Goal: Information Seeking & Learning: Learn about a topic

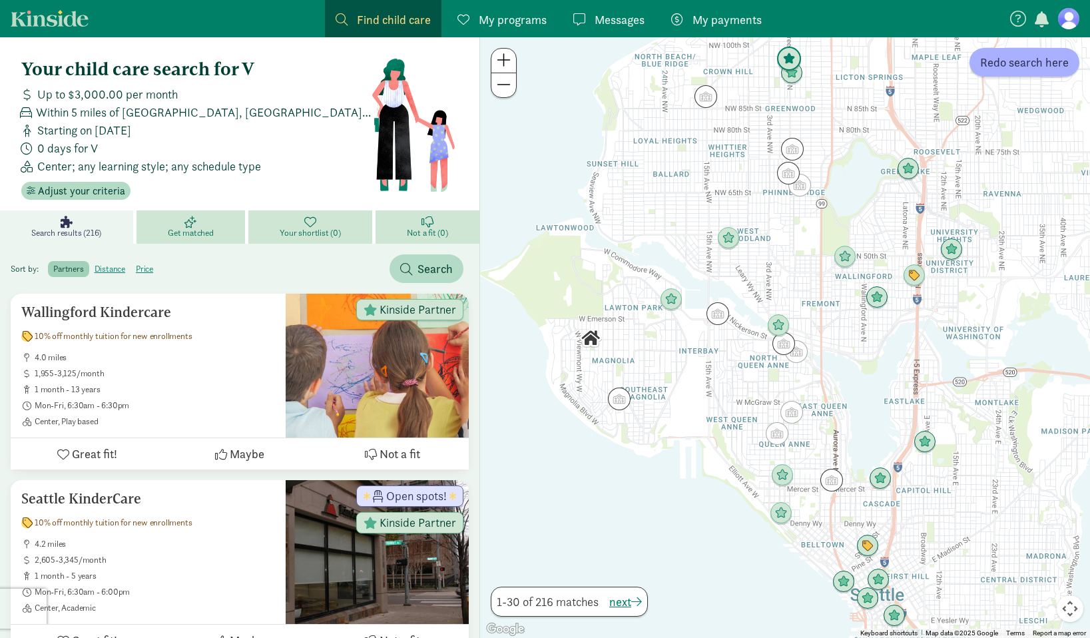
click at [791, 59] on img "Click to see details" at bounding box center [788, 59] width 25 height 25
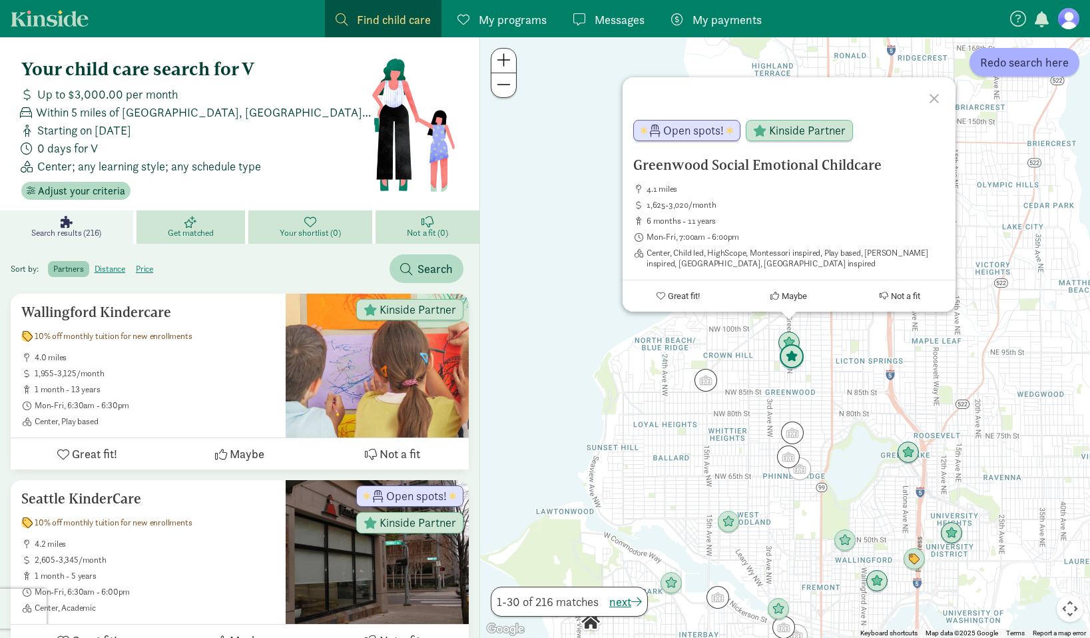
click at [794, 355] on img "Click to see details" at bounding box center [791, 356] width 25 height 25
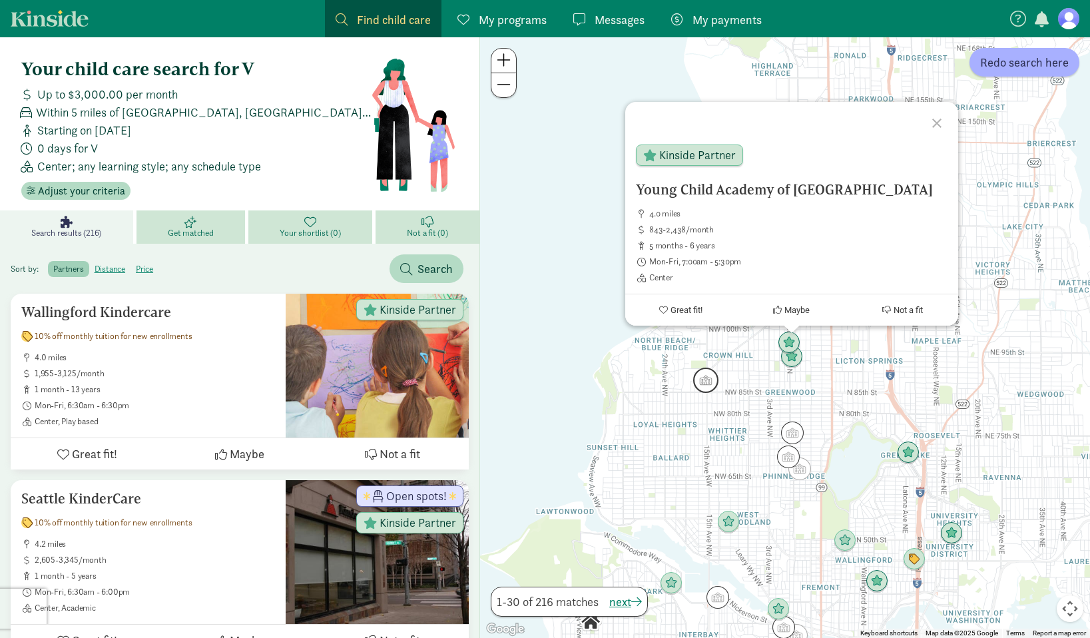
click at [710, 383] on img "Click to see details" at bounding box center [705, 379] width 25 height 25
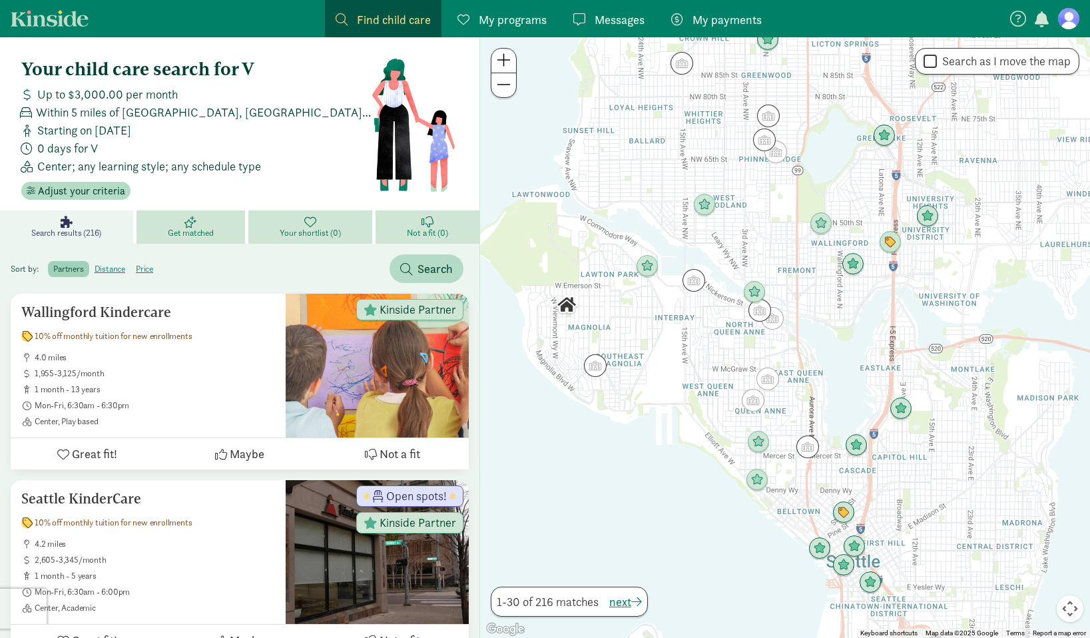
drag, startPoint x: 764, startPoint y: 542, endPoint x: 740, endPoint y: 222, distance: 321.1
click at [740, 222] on div "To navigate, press the arrow keys." at bounding box center [785, 337] width 610 height 600
click at [755, 290] on img "Click to see details" at bounding box center [754, 292] width 25 height 25
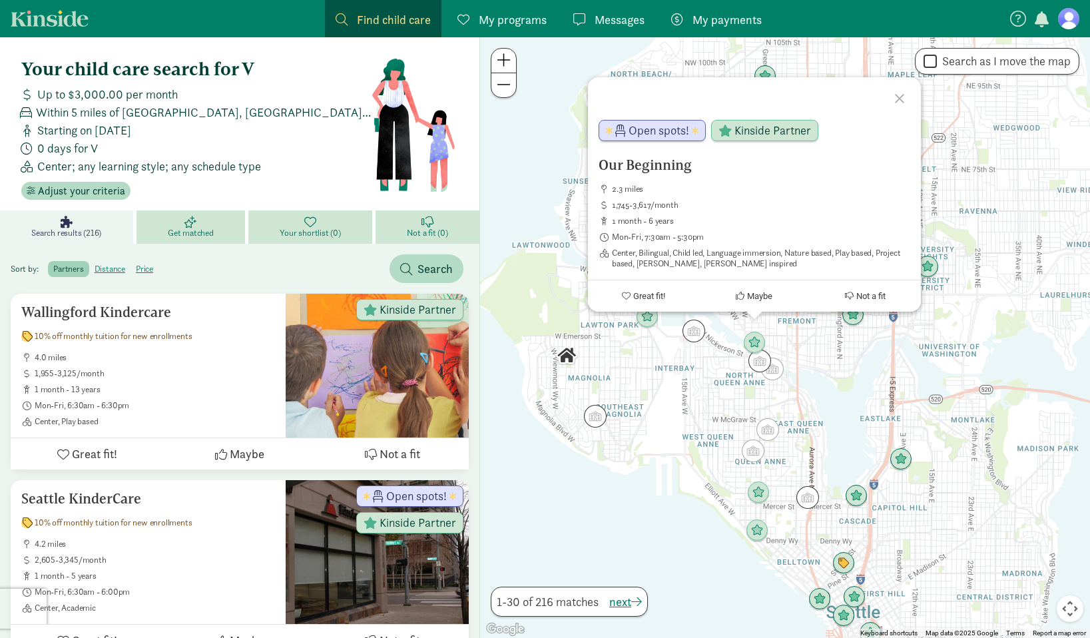
click at [697, 359] on div "Our Beginning 2.3 miles 1,745-3,617/month 1 month - 6 years Mon-Fri, 7:30am - 5…" at bounding box center [785, 337] width 610 height 600
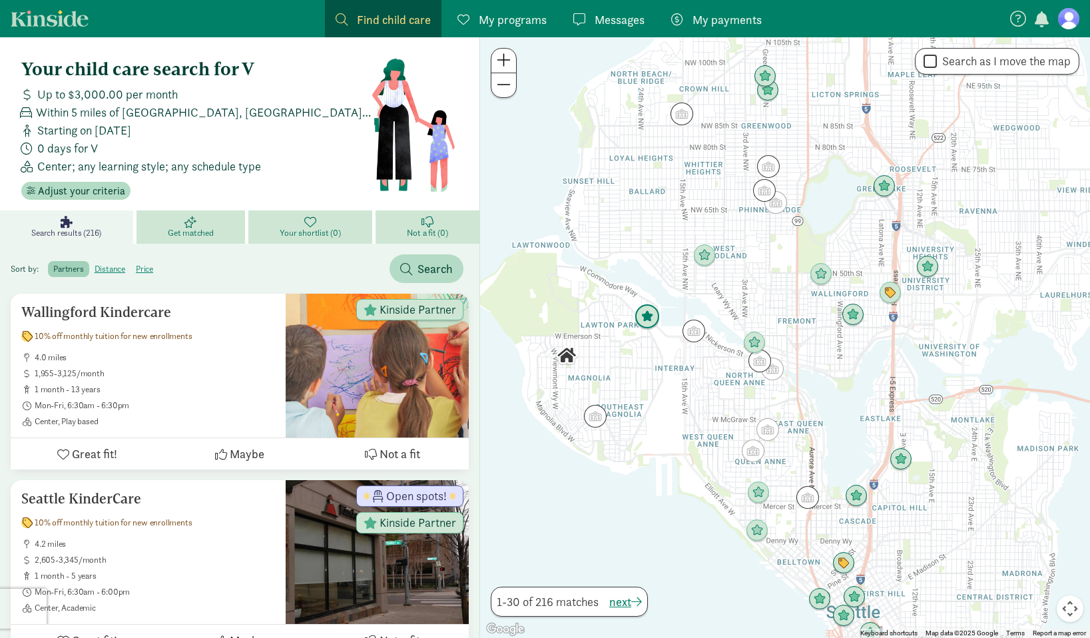
click at [647, 319] on img "Click to see details" at bounding box center [646, 316] width 25 height 25
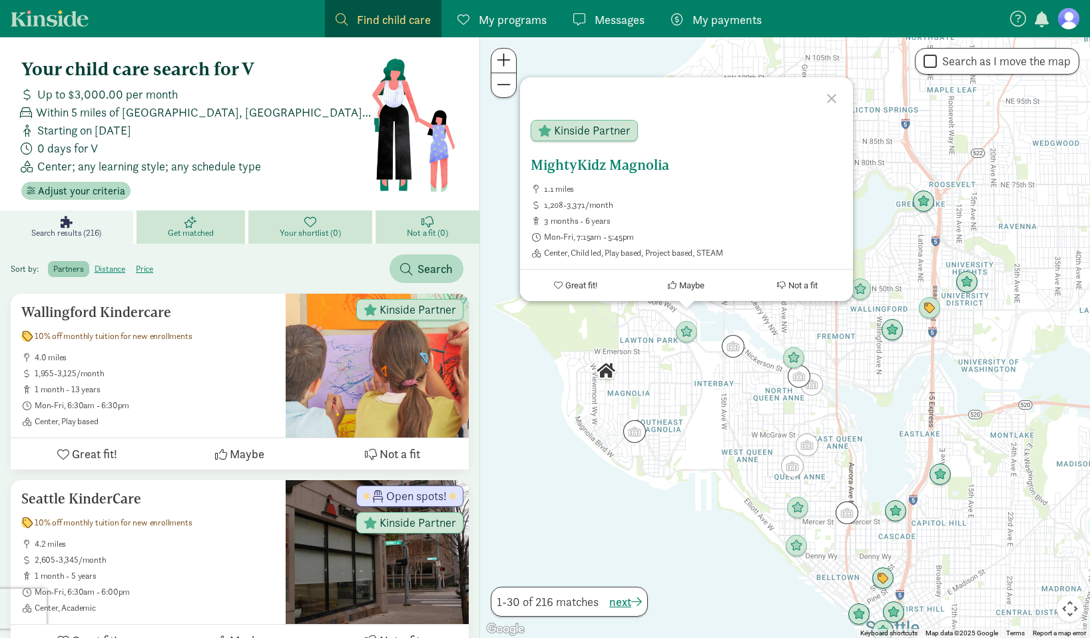
click at [572, 158] on h5 "MightyKidz Magnolia" at bounding box center [687, 165] width 312 height 16
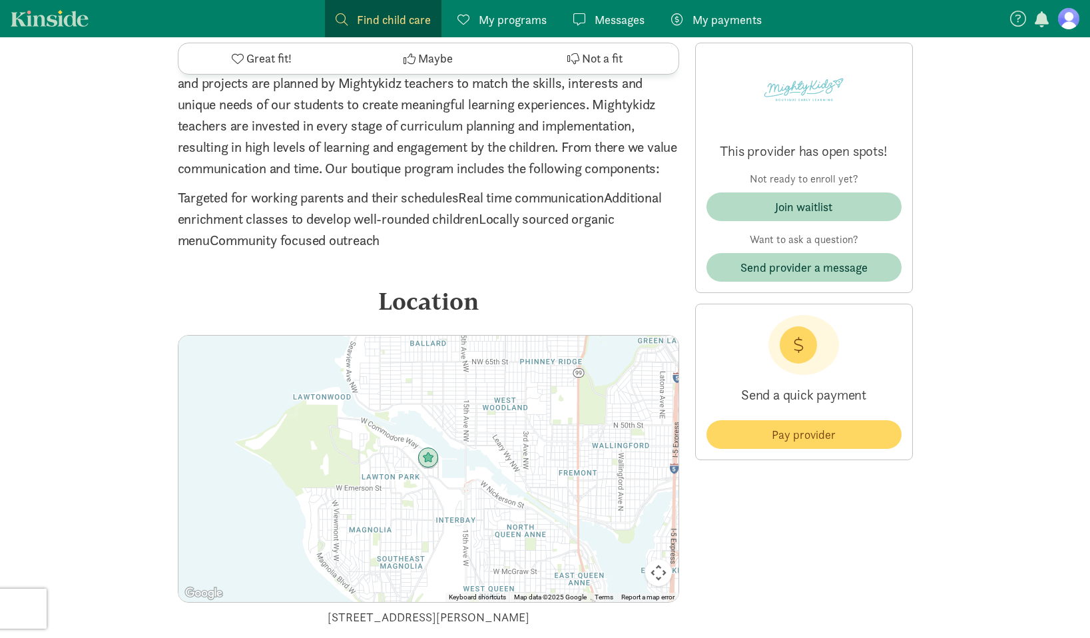
scroll to position [2249, 0]
click at [748, 202] on span "Join waitlist" at bounding box center [804, 207] width 174 height 18
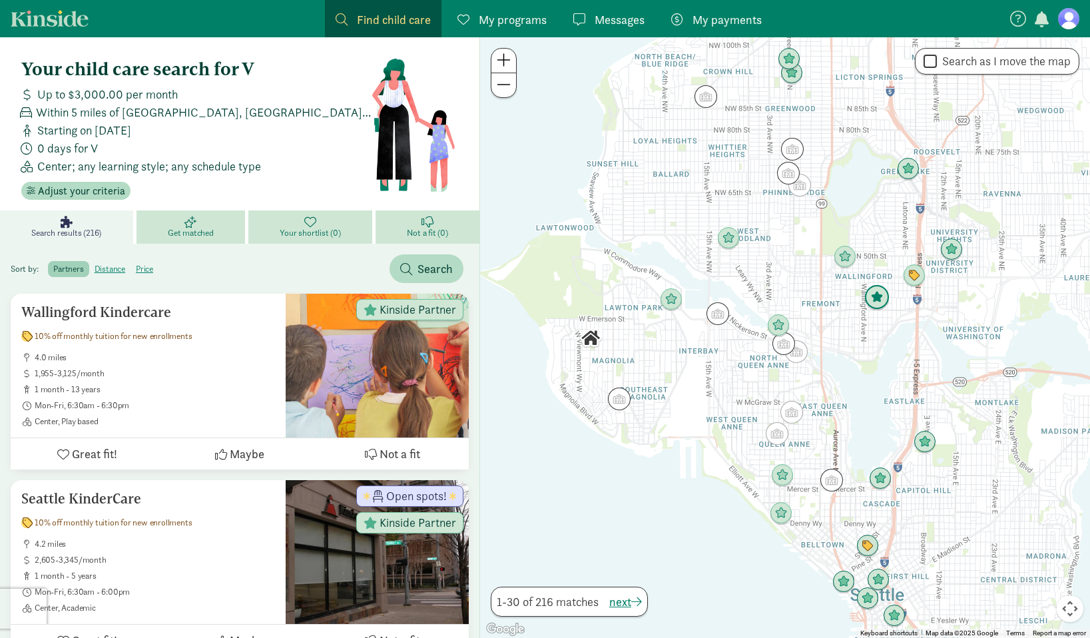
click at [878, 294] on img "Click to see details" at bounding box center [876, 297] width 25 height 25
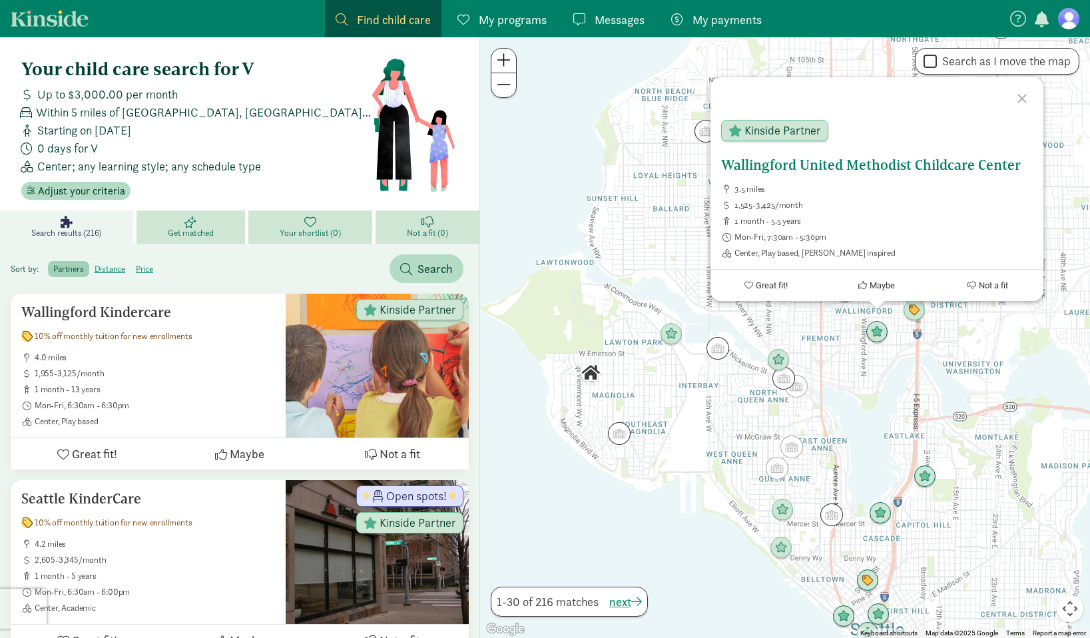
click at [802, 170] on h5 "Wallingford United Methodist Childcare Center" at bounding box center [877, 165] width 312 height 16
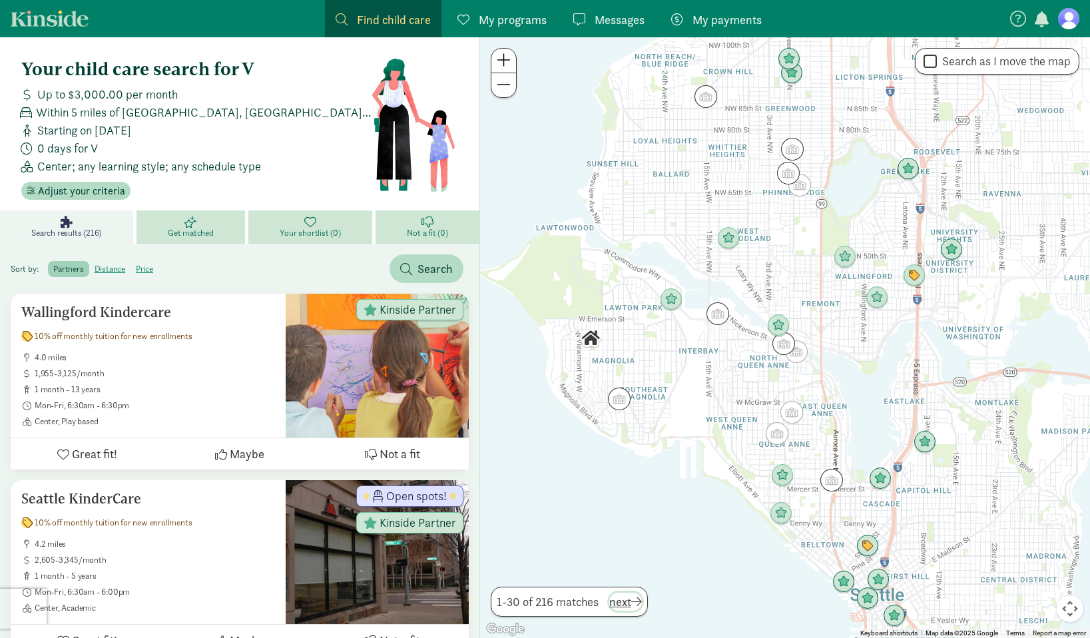
click at [635, 600] on span "next" at bounding box center [625, 601] width 33 height 18
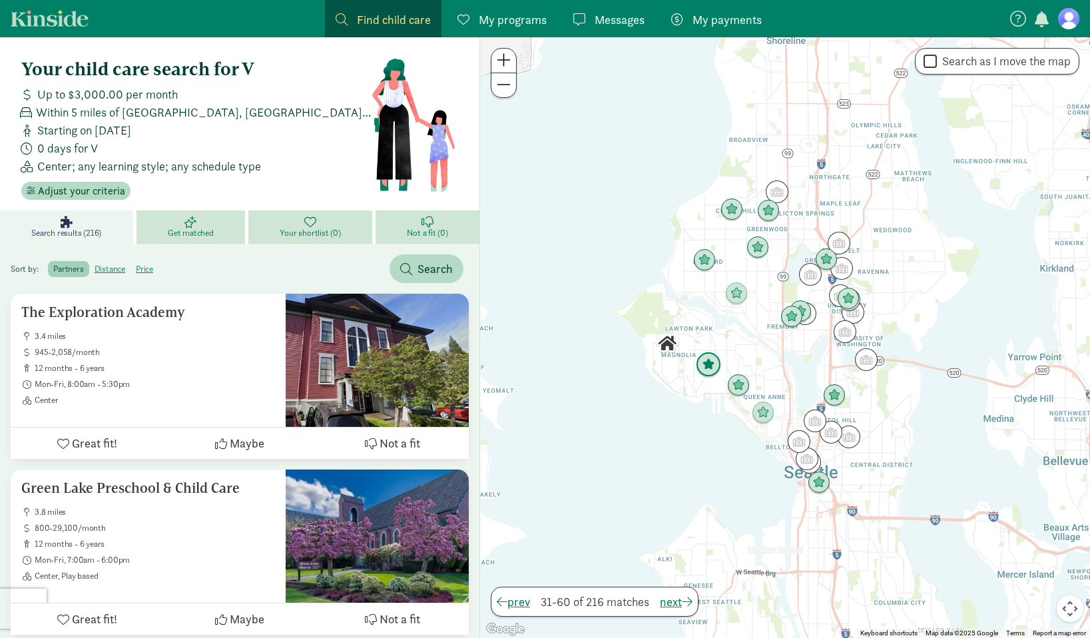
click at [704, 363] on img "Click to see details" at bounding box center [708, 364] width 25 height 25
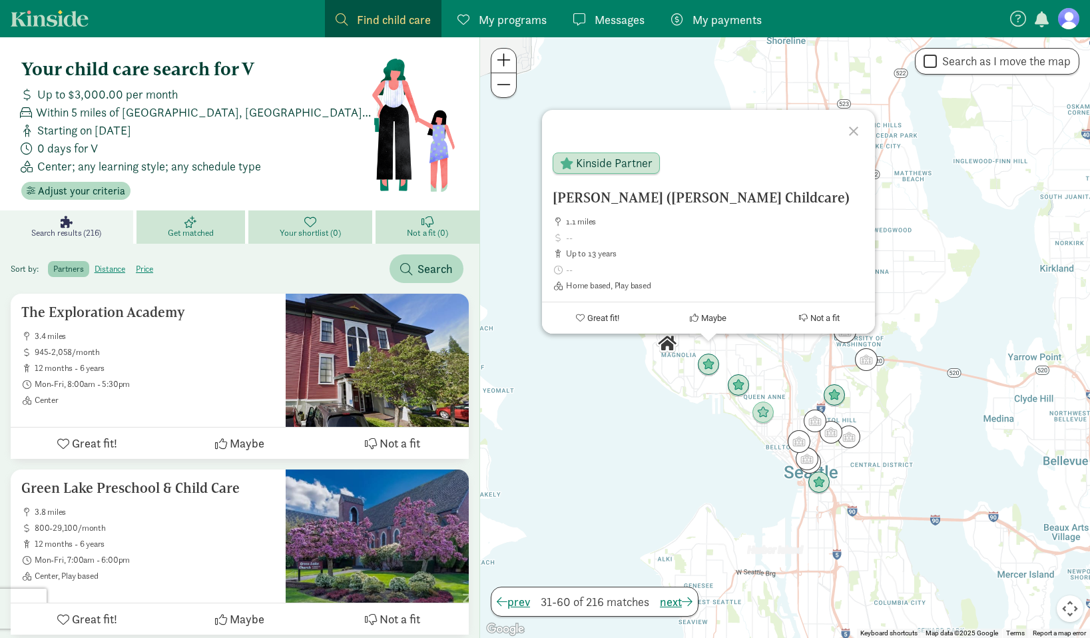
click at [852, 130] on div at bounding box center [855, 129] width 39 height 39
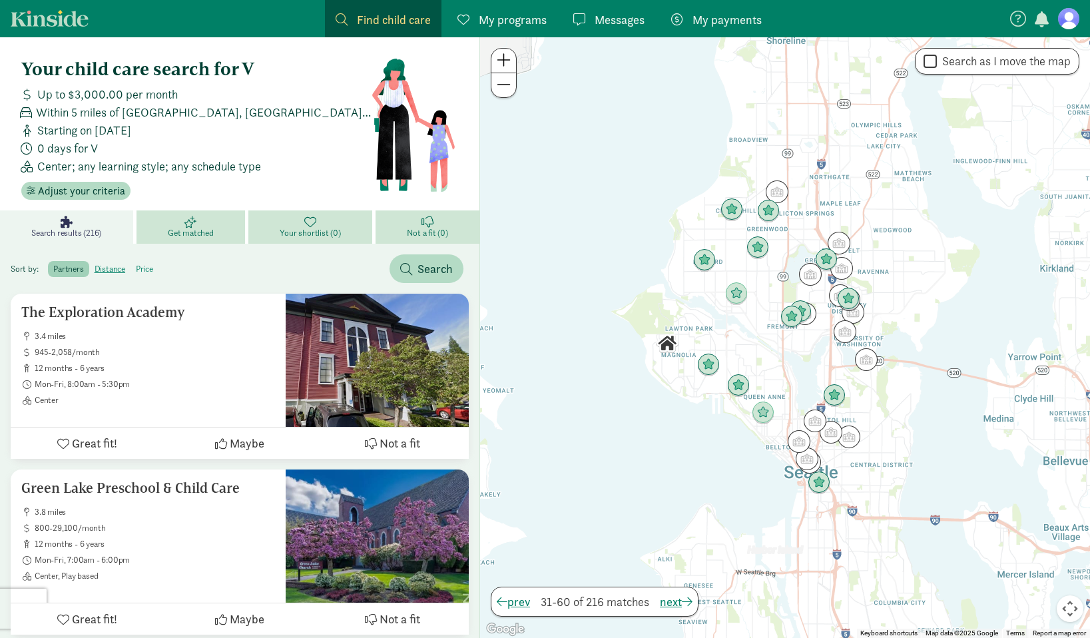
click at [146, 269] on label "price" at bounding box center [144, 269] width 28 height 16
click at [136, 264] on input "price" at bounding box center [136, 264] width 0 height 0
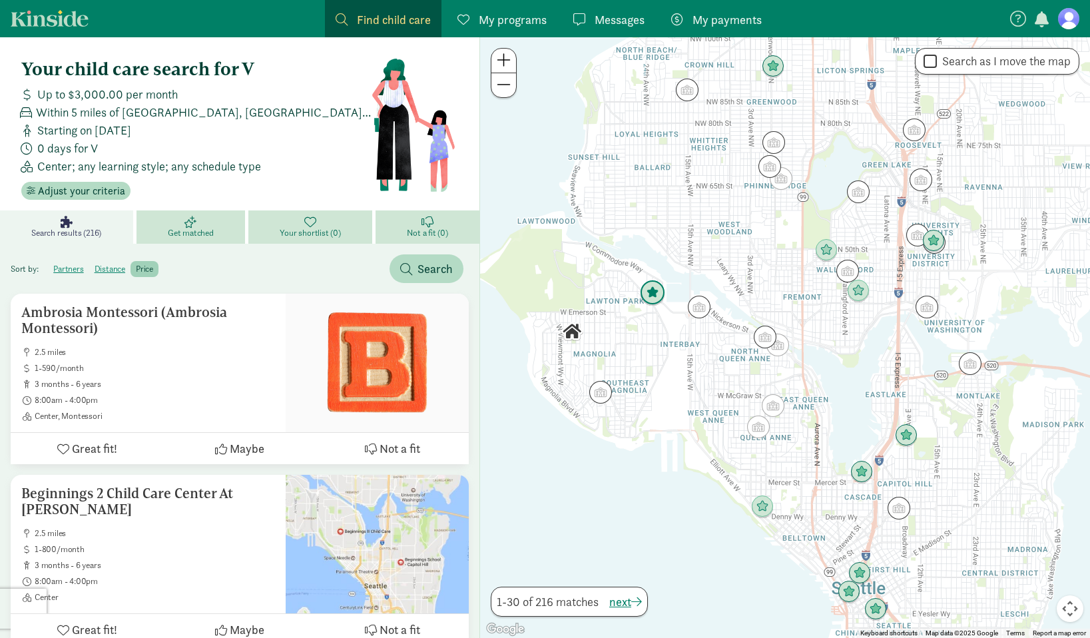
click at [648, 295] on img "Click to see details" at bounding box center [652, 292] width 25 height 25
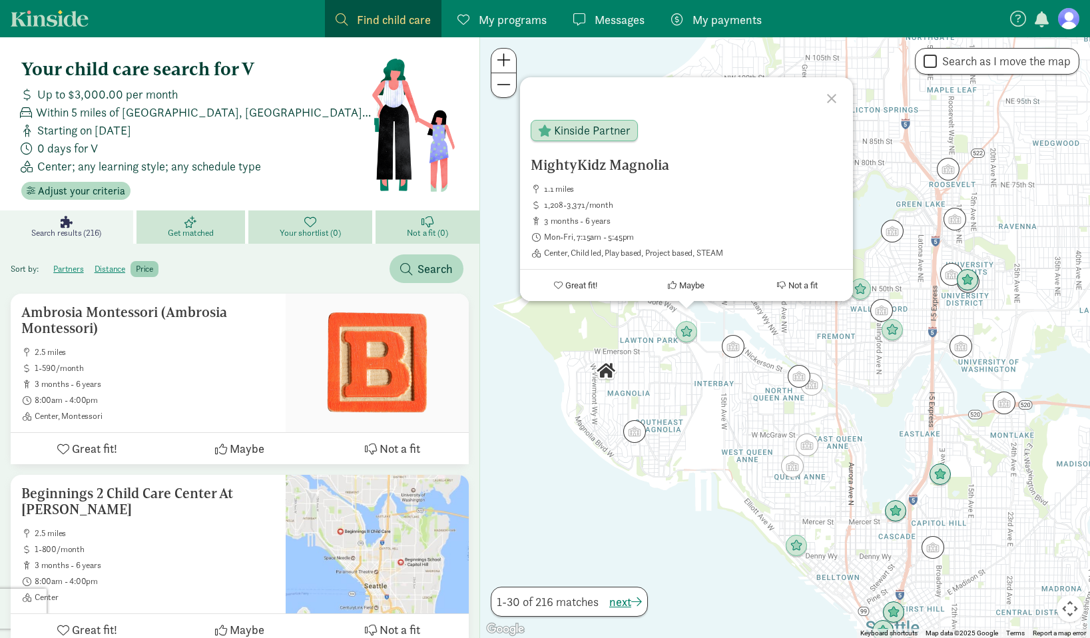
click at [830, 97] on div at bounding box center [833, 96] width 39 height 39
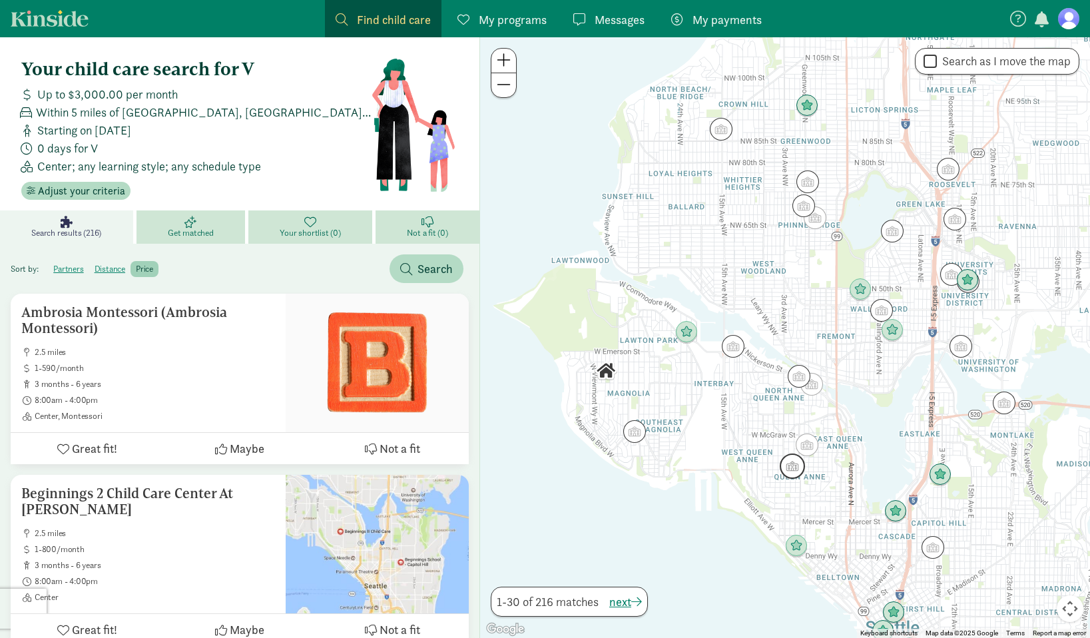
click at [799, 471] on img "Click to see details" at bounding box center [792, 465] width 25 height 25
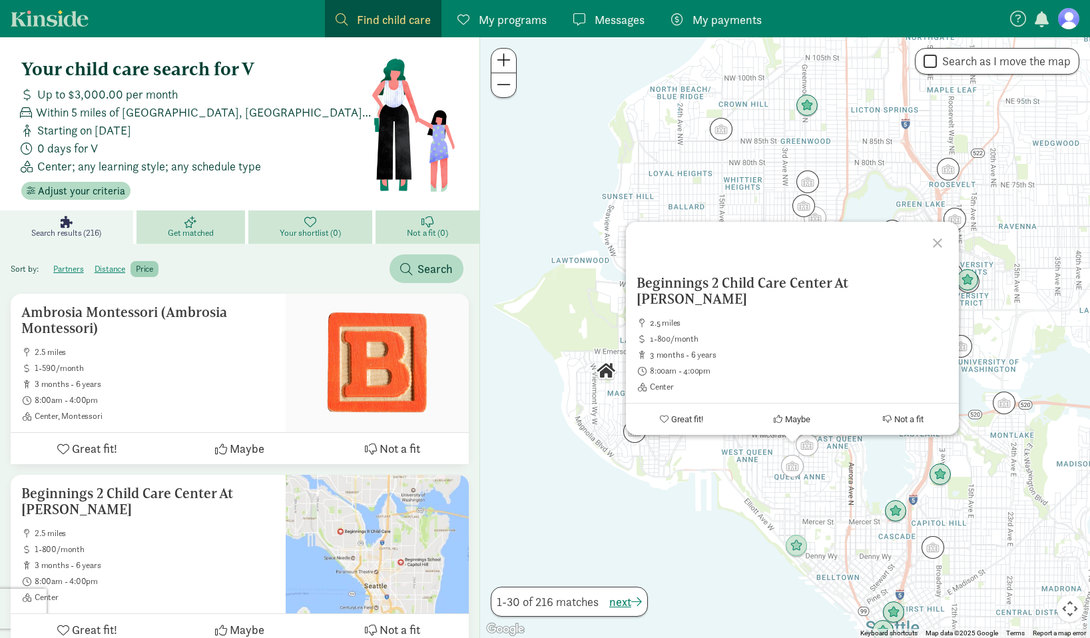
click at [760, 233] on div "Beginnings 2 Child Care Center At Queen Anne 2.5 miles 1-800/month 3 months - 6…" at bounding box center [785, 337] width 610 height 600
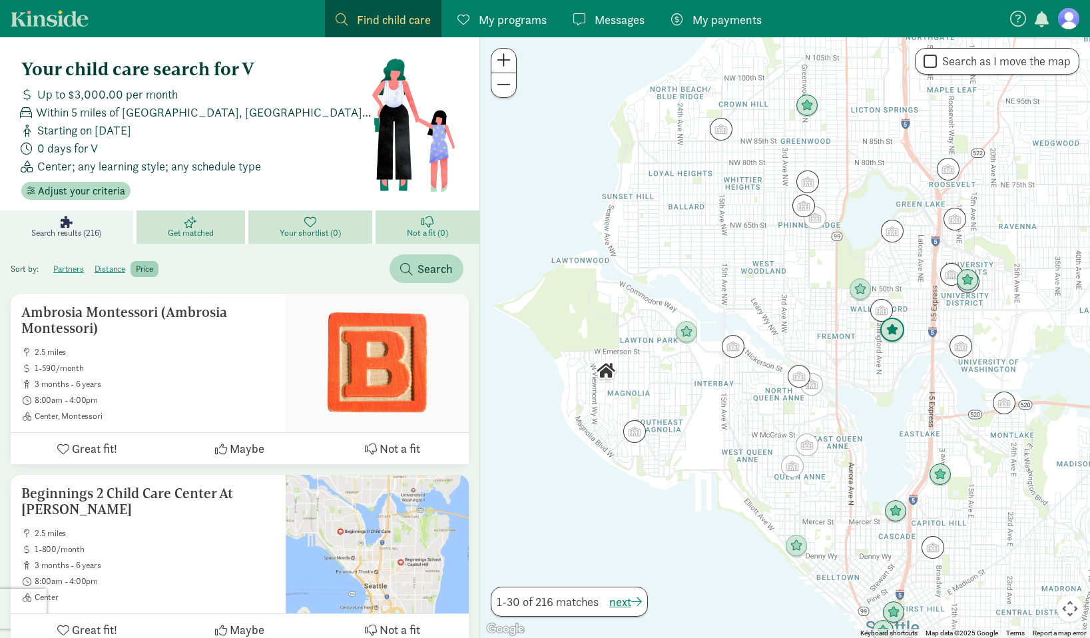
click at [897, 332] on img "Click to see details" at bounding box center [891, 330] width 25 height 25
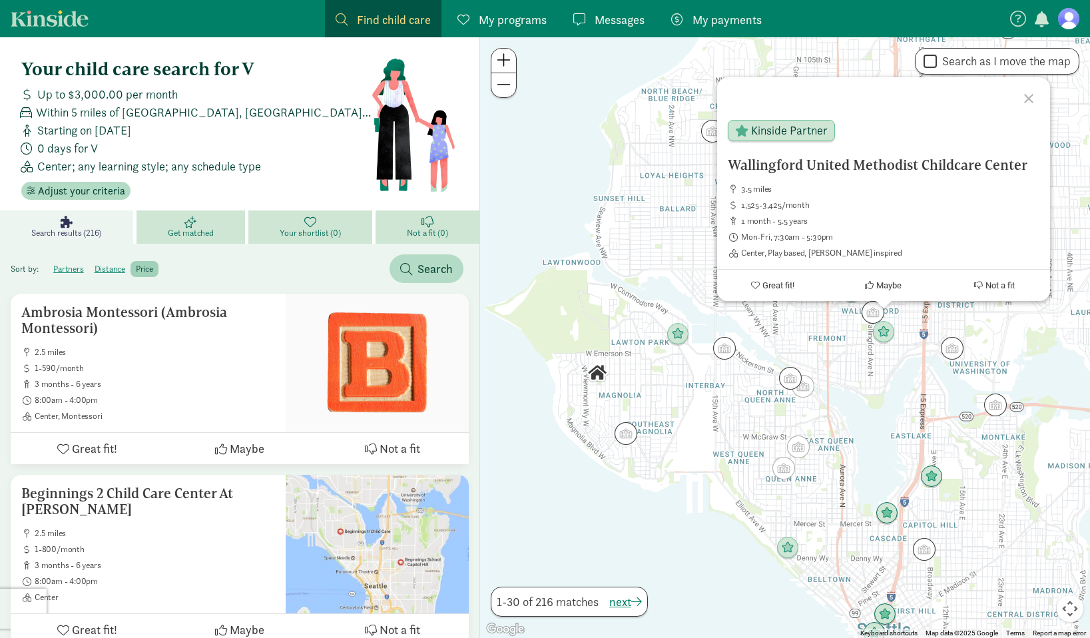
click at [851, 351] on div "Wallingford United Methodist Childcare Center 3.5 miles 1,525-3,425/month 1 mon…" at bounding box center [785, 337] width 610 height 600
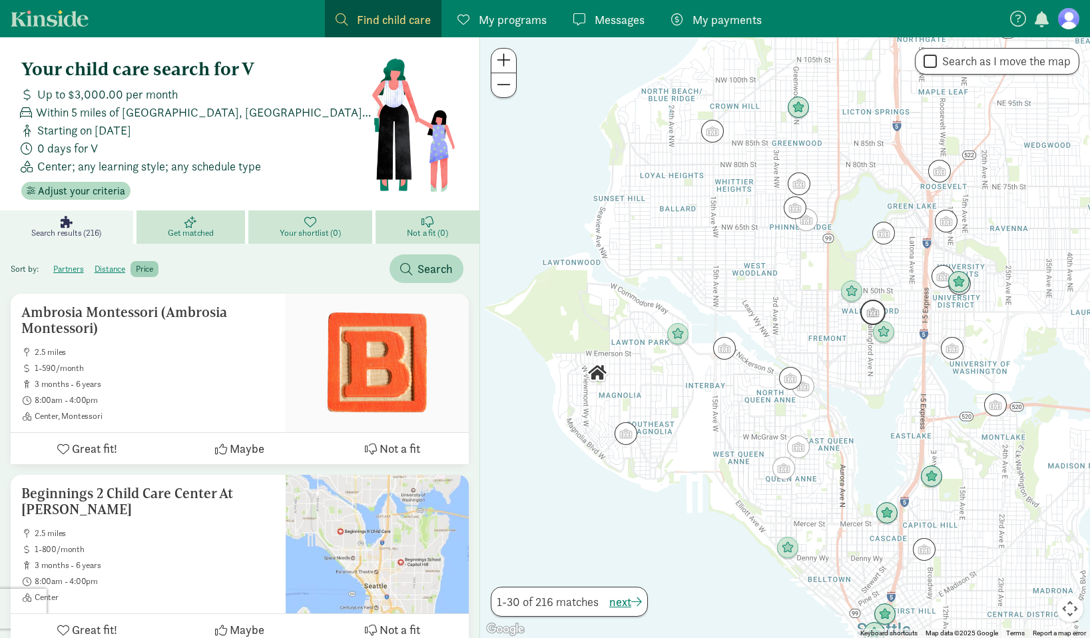
click at [869, 311] on img "Click to see details" at bounding box center [872, 312] width 25 height 25
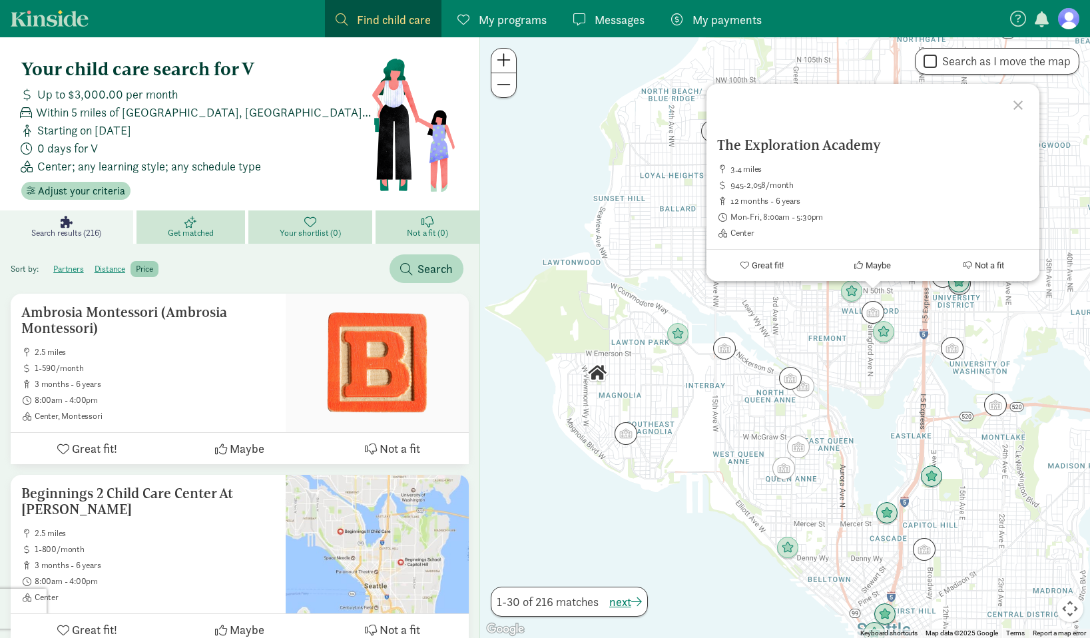
click at [847, 331] on div "The Exploration Academy 3.4 miles 945-2,058/month 12 months - 6 years Mon-Fri, …" at bounding box center [785, 337] width 610 height 600
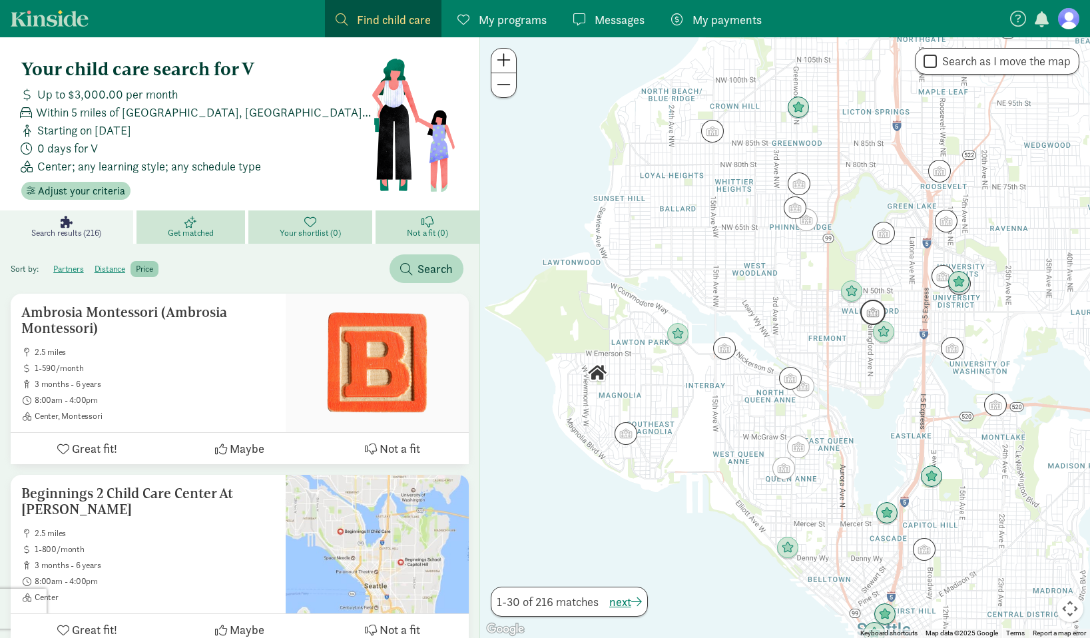
click at [869, 313] on img "Click to see details" at bounding box center [872, 312] width 25 height 25
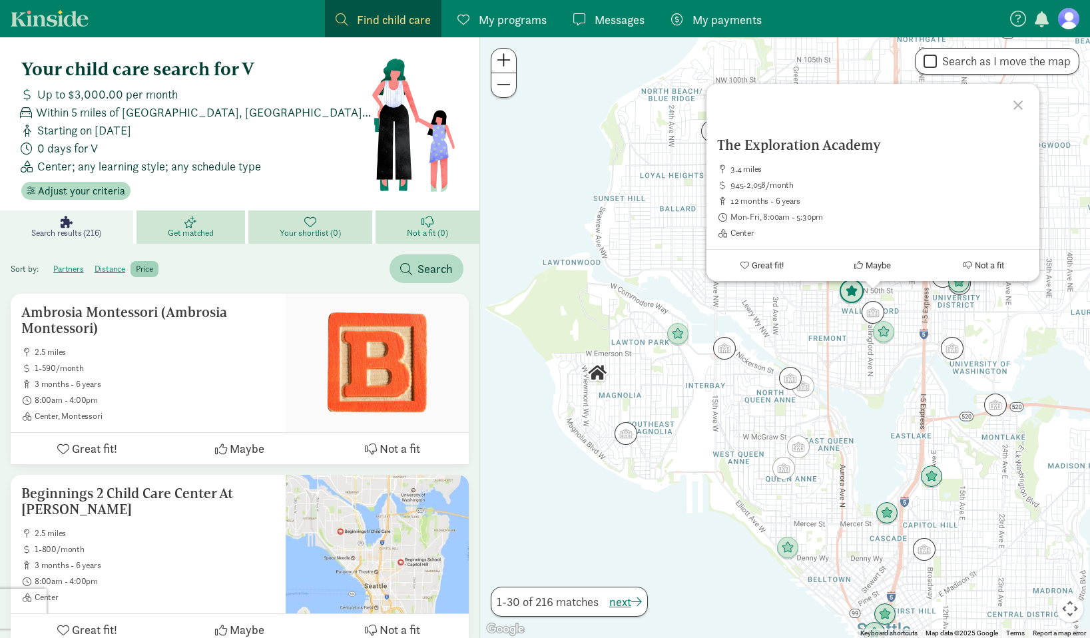
click at [846, 287] on img "Click to see details" at bounding box center [851, 291] width 25 height 25
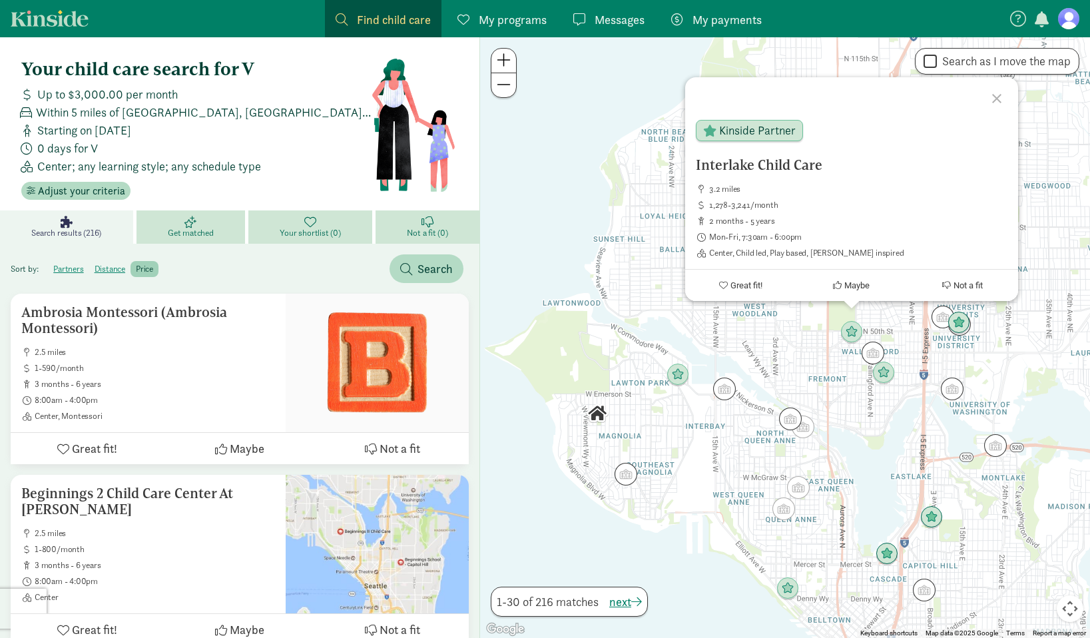
click at [756, 353] on div "To navigate, press the arrow keys. Interlake Child Care 3.2 miles 1,278-3,241/m…" at bounding box center [785, 337] width 610 height 600
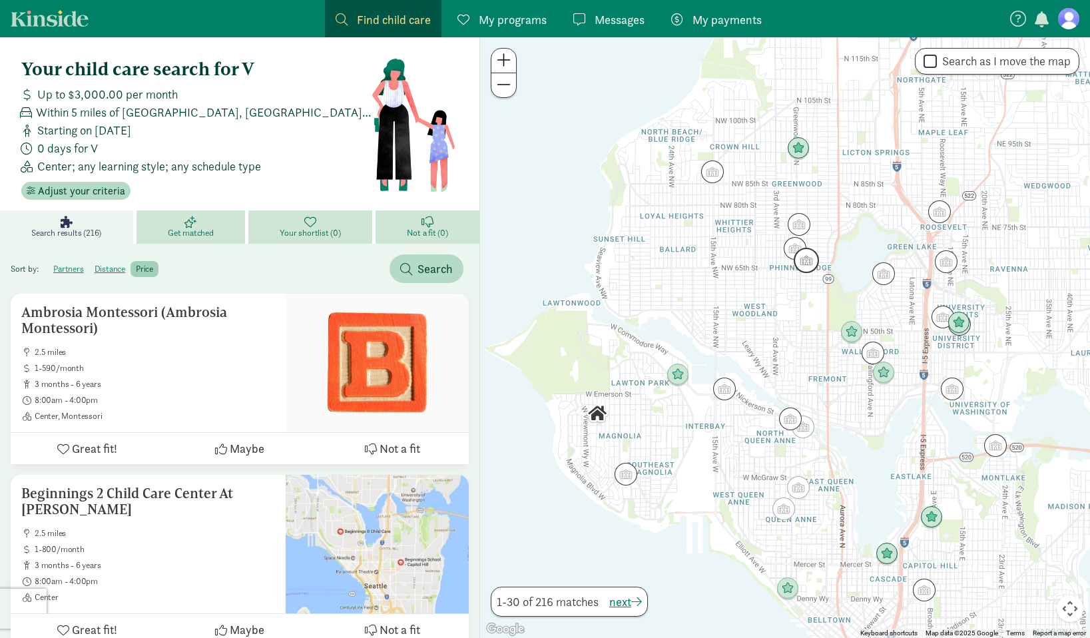
click at [815, 258] on img "Click to see details" at bounding box center [806, 260] width 25 height 25
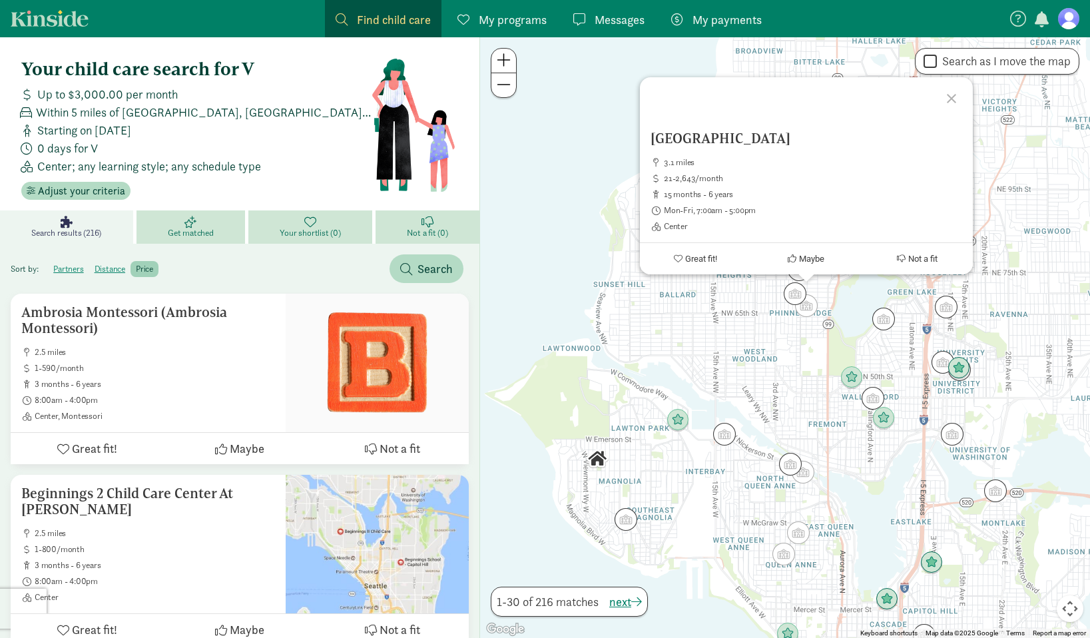
click at [540, 256] on div "Orca Childrens Center 3.1 miles 21-2,643/month 15 months - 6 years Mon-Fri, 7:0…" at bounding box center [785, 337] width 610 height 600
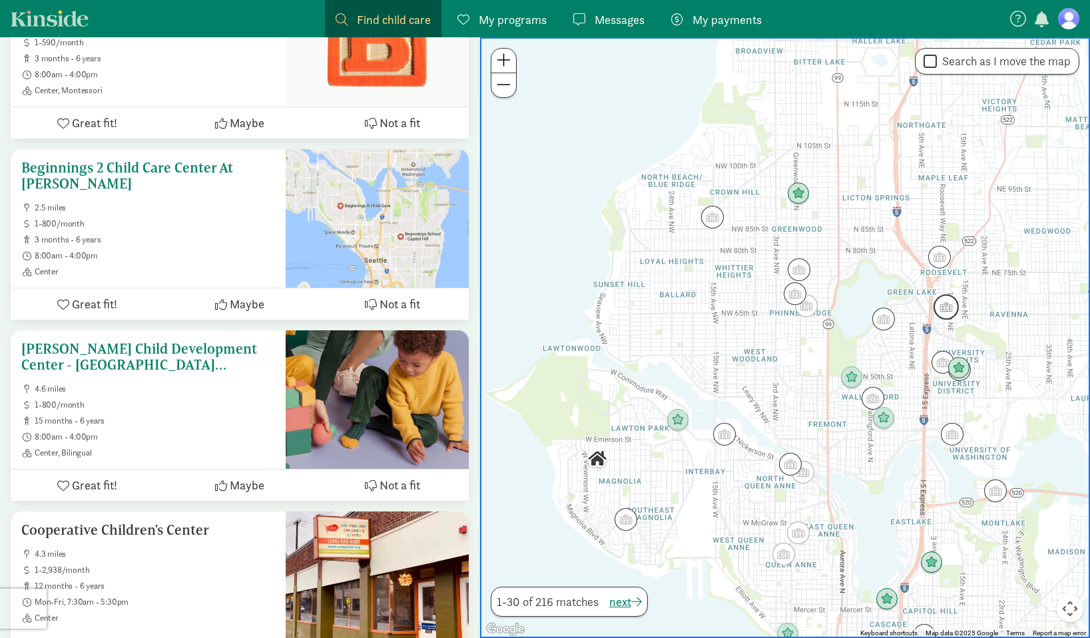
scroll to position [331, 0]
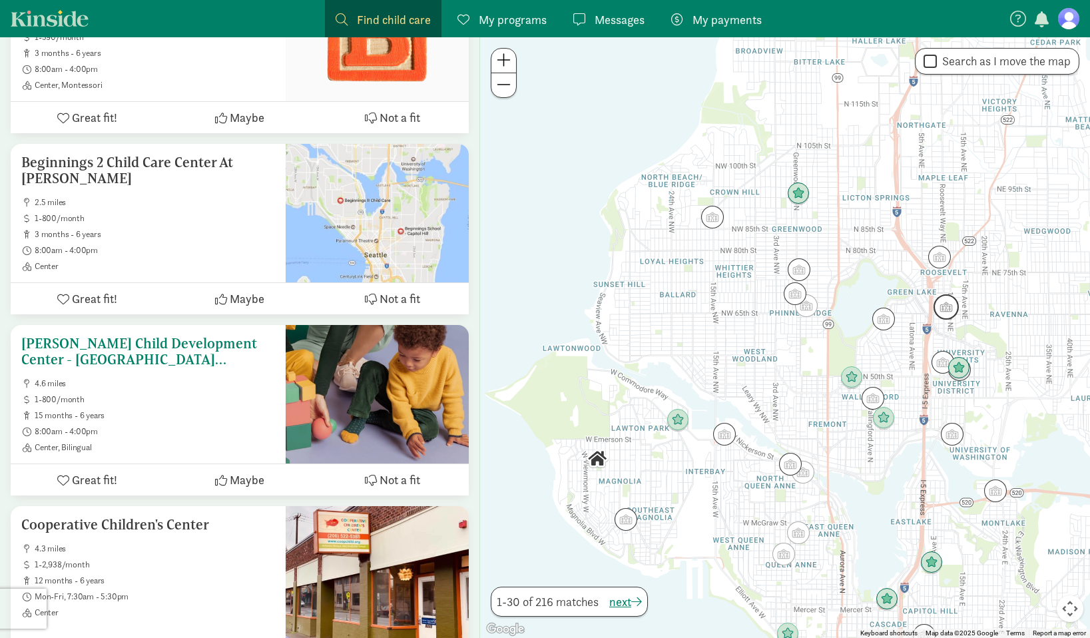
click at [146, 342] on h5 "Jose Marti Child Development Center - Cedar Crossing (El Centro De La Raza - Jo…" at bounding box center [148, 352] width 254 height 32
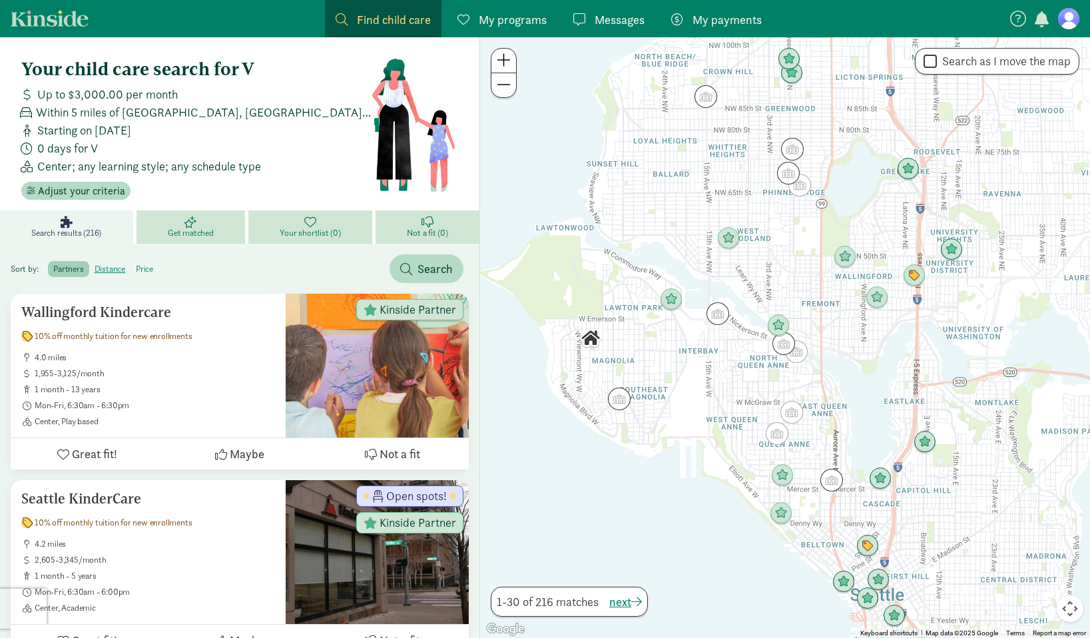
click at [146, 264] on label "price" at bounding box center [144, 269] width 28 height 16
click at [136, 264] on input "price" at bounding box center [136, 264] width 0 height 0
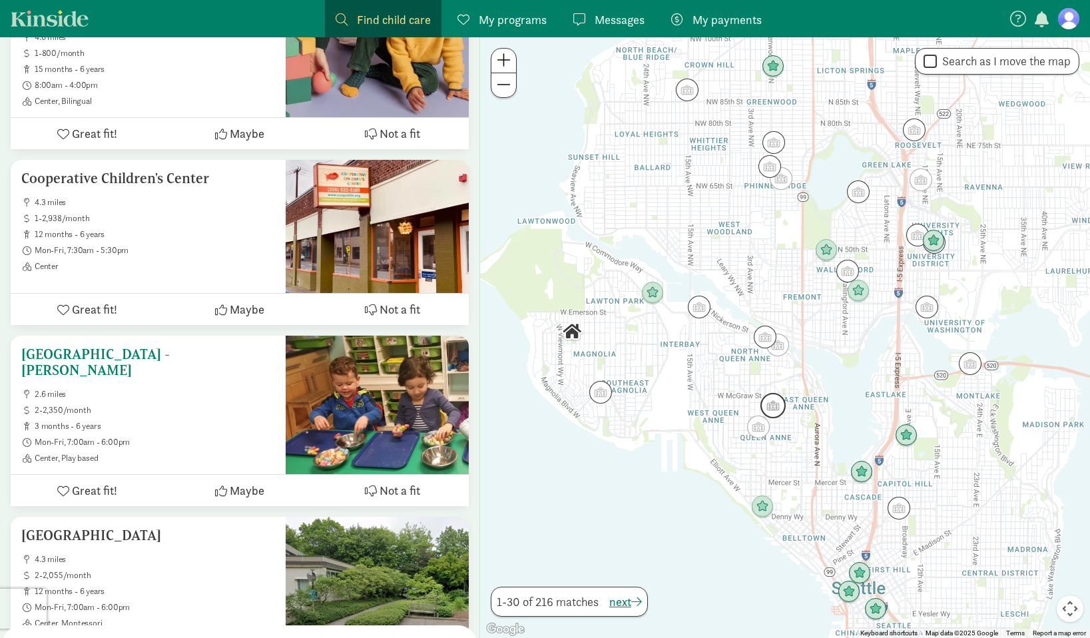
scroll to position [680, 0]
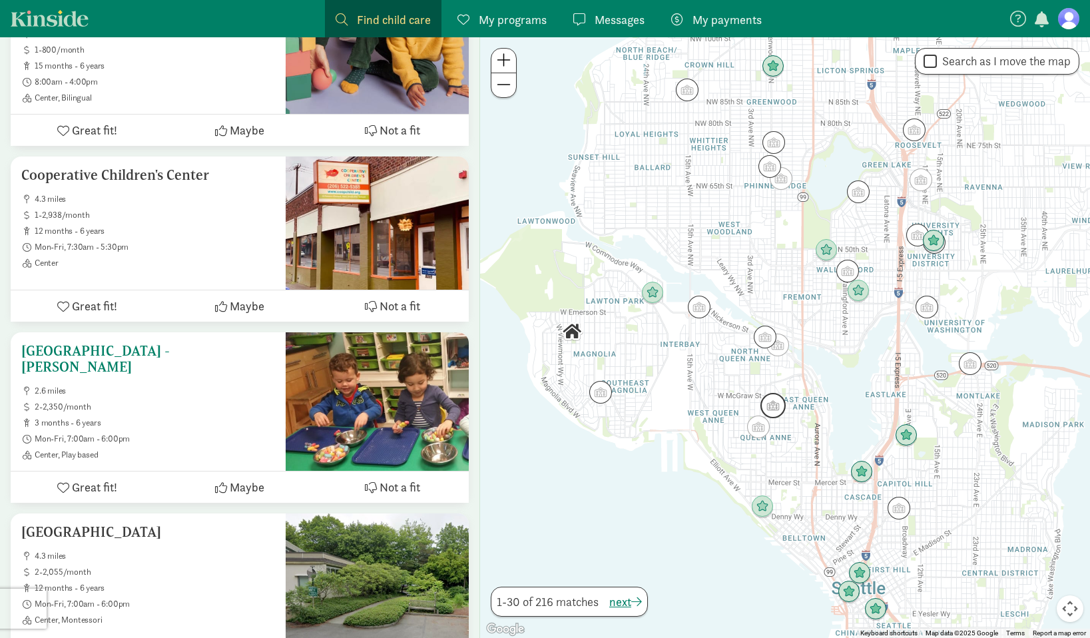
click at [176, 350] on h5 "[GEOGRAPHIC_DATA] - [PERSON_NAME]" at bounding box center [148, 359] width 254 height 32
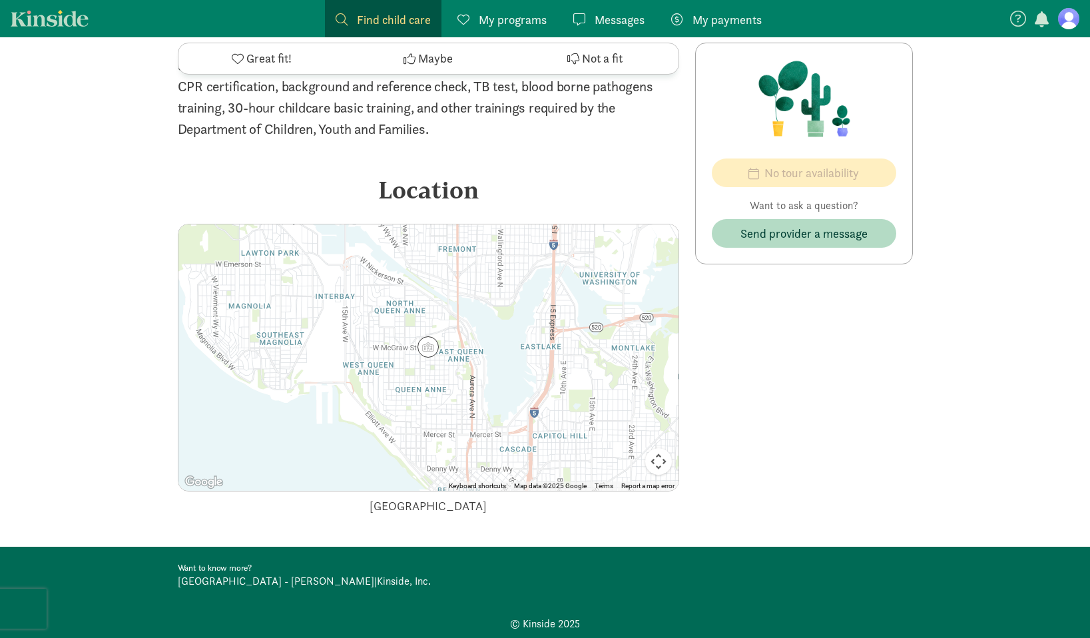
scroll to position [2473, 0]
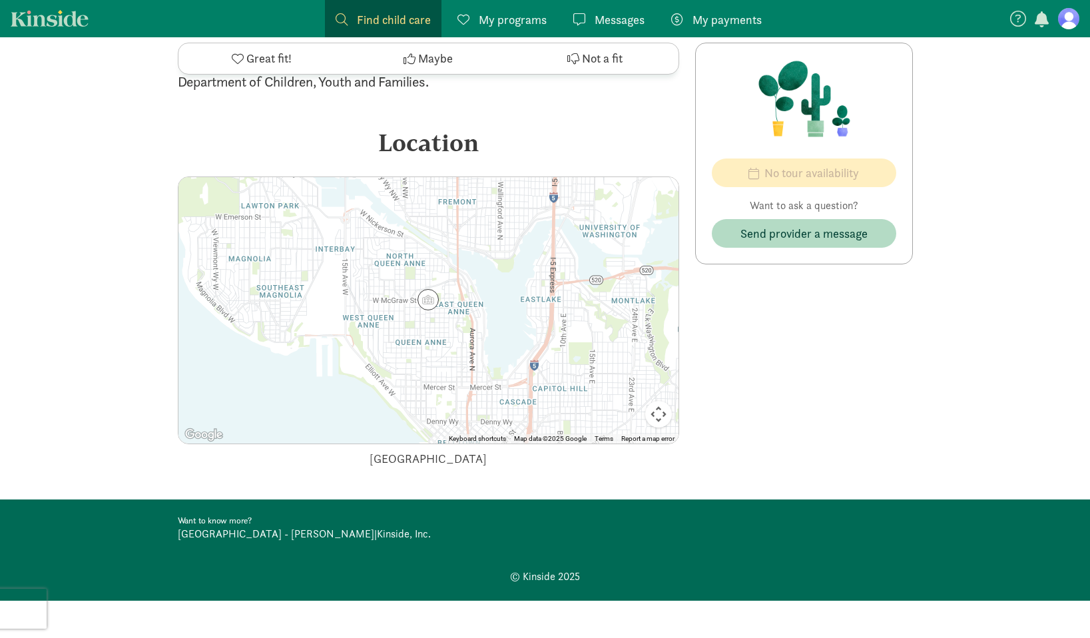
click at [426, 296] on img at bounding box center [427, 299] width 21 height 21
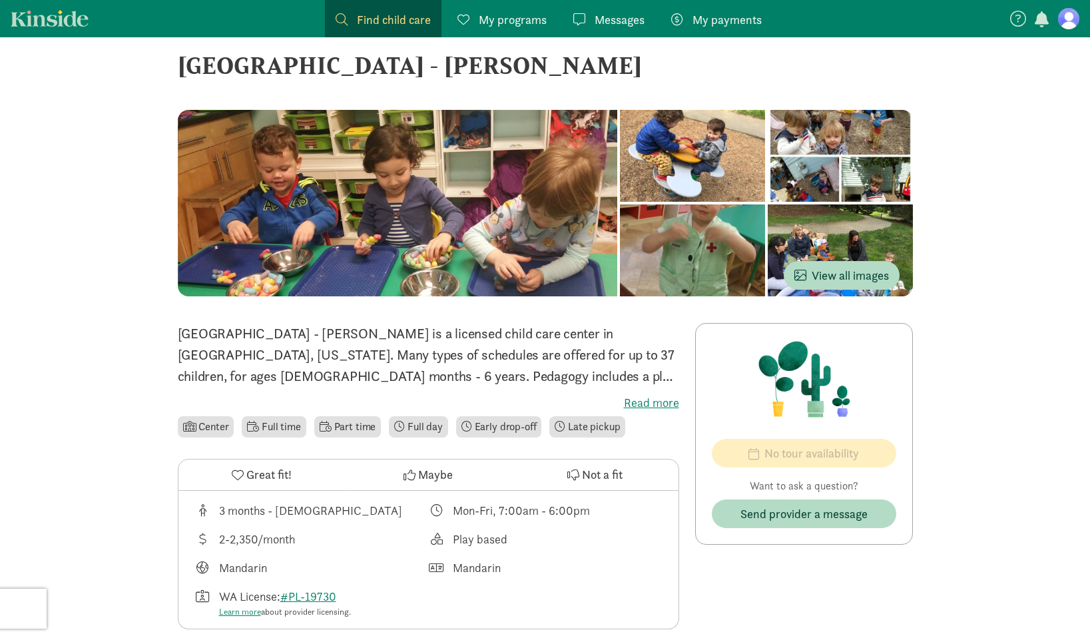
scroll to position [0, 0]
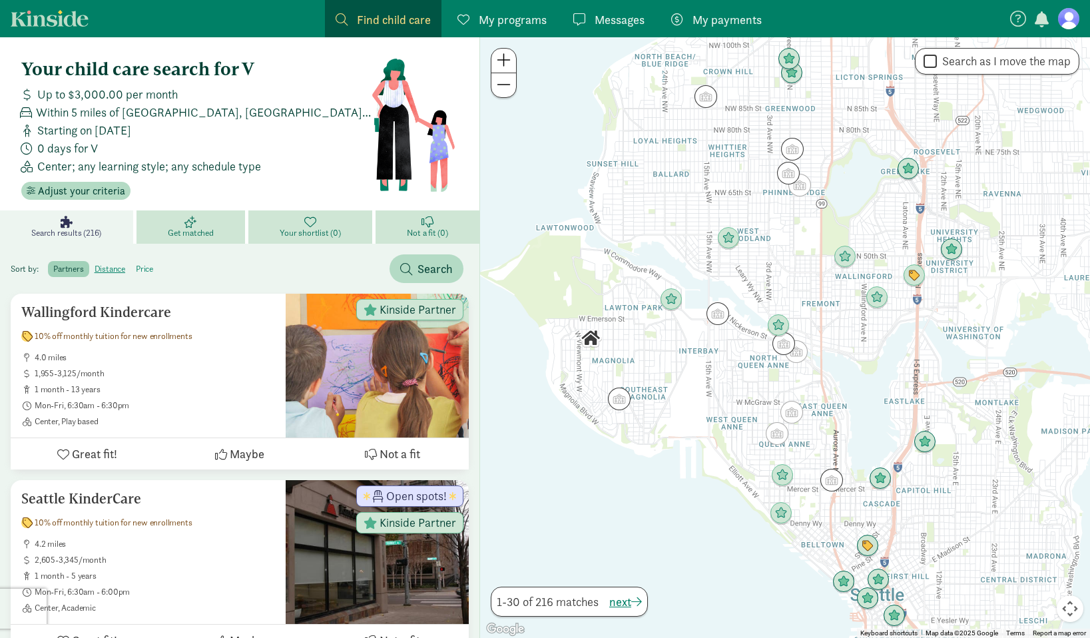
click at [145, 265] on label "price" at bounding box center [144, 269] width 28 height 16
click at [136, 264] on input "price" at bounding box center [136, 264] width 0 height 0
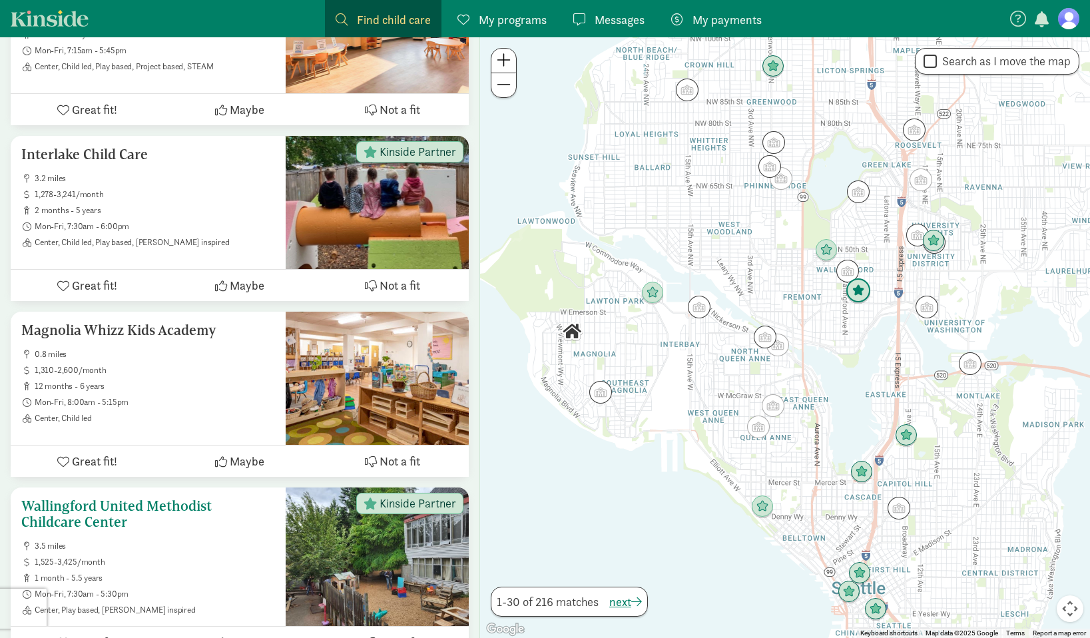
scroll to position [5026, 0]
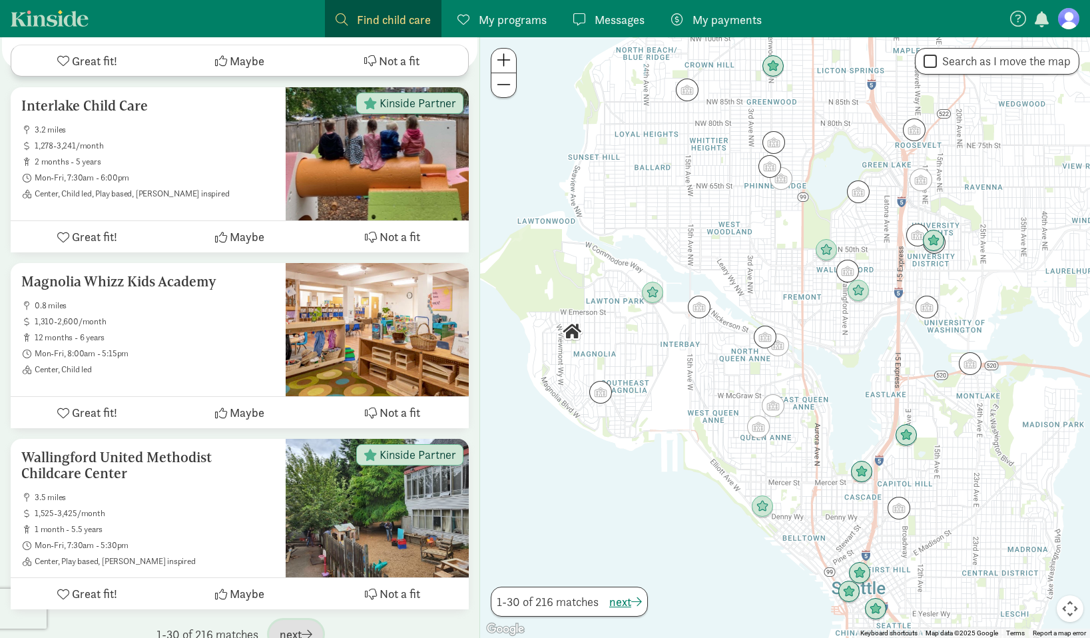
click at [301, 625] on span "next" at bounding box center [296, 634] width 33 height 18
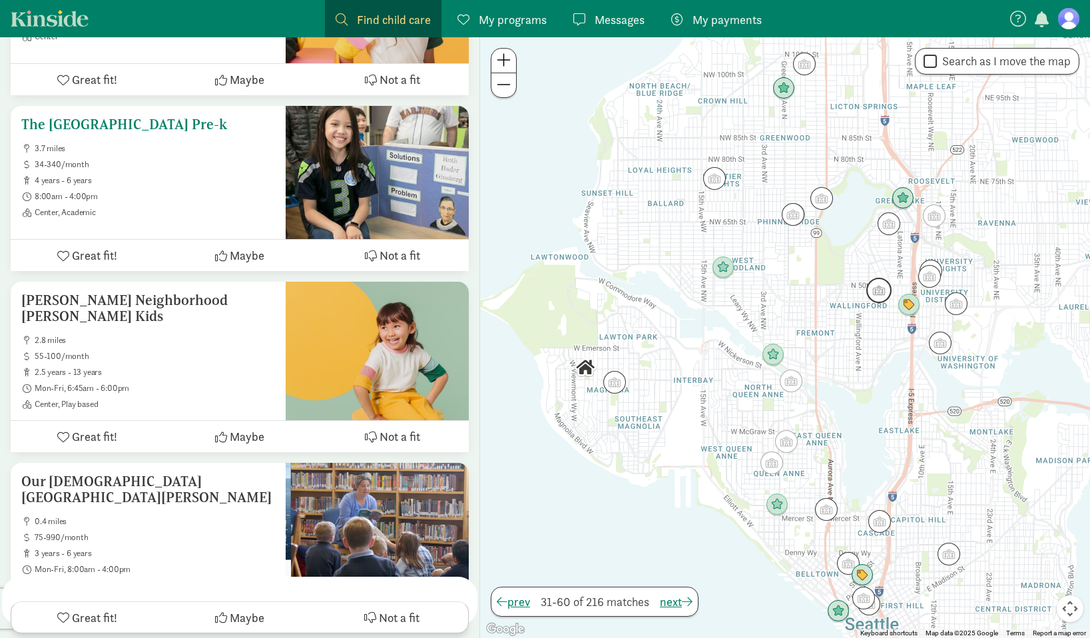
scroll to position [5081, 0]
